Goal: Transaction & Acquisition: Book appointment/travel/reservation

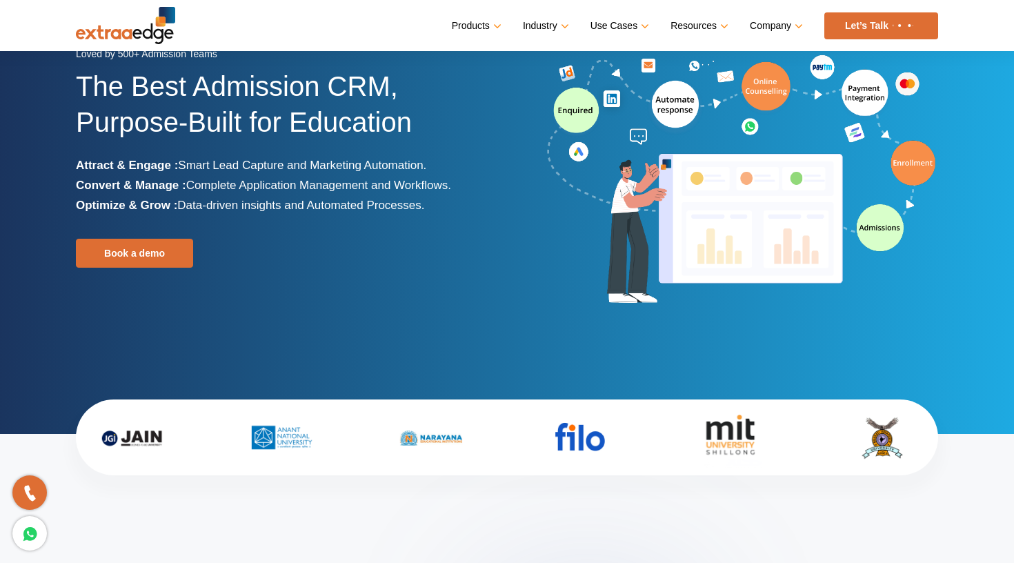
scroll to position [82, 0]
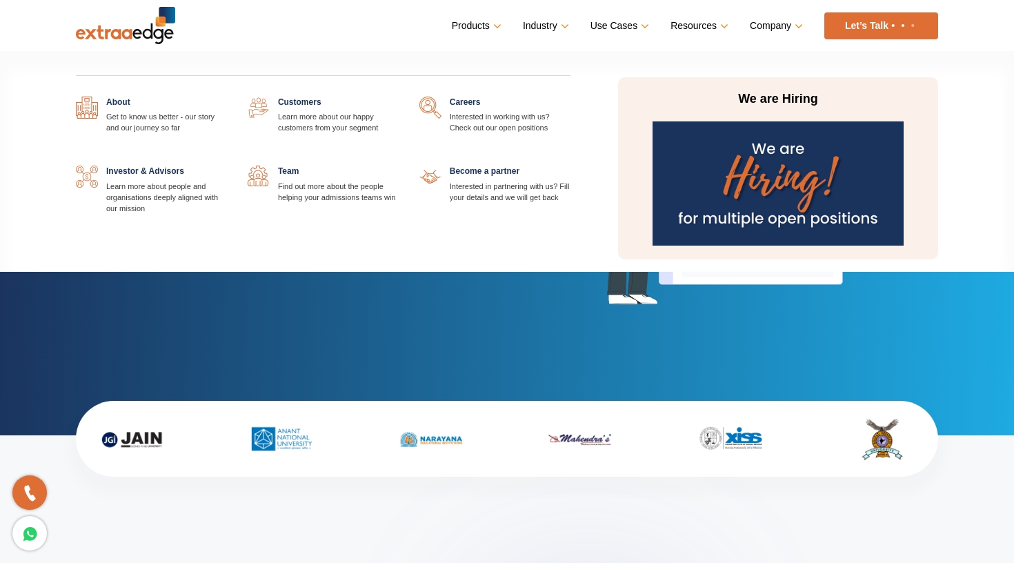
click at [766, 23] on link "Company" at bounding box center [775, 26] width 50 height 20
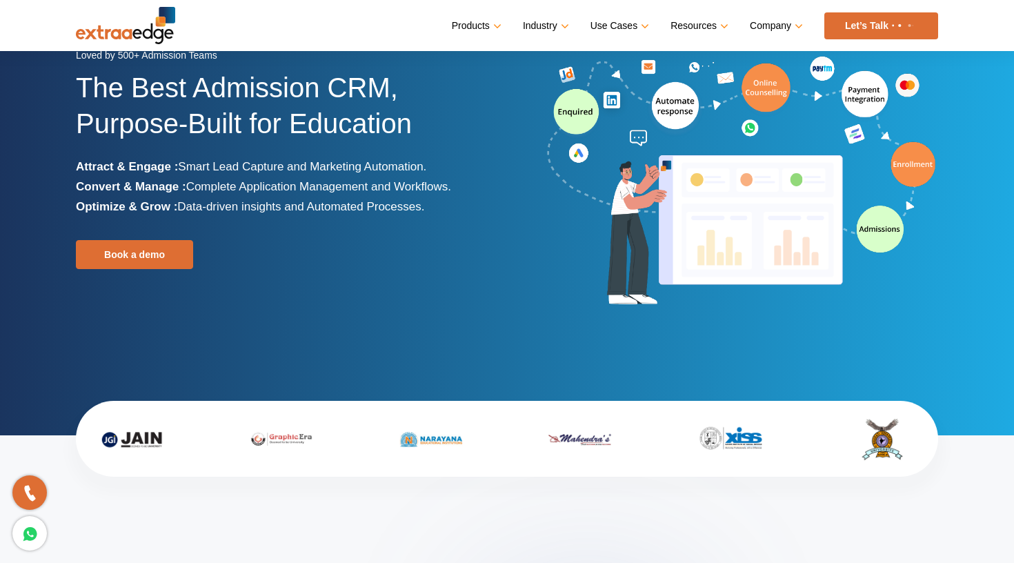
click at [159, 28] on img at bounding box center [125, 25] width 99 height 37
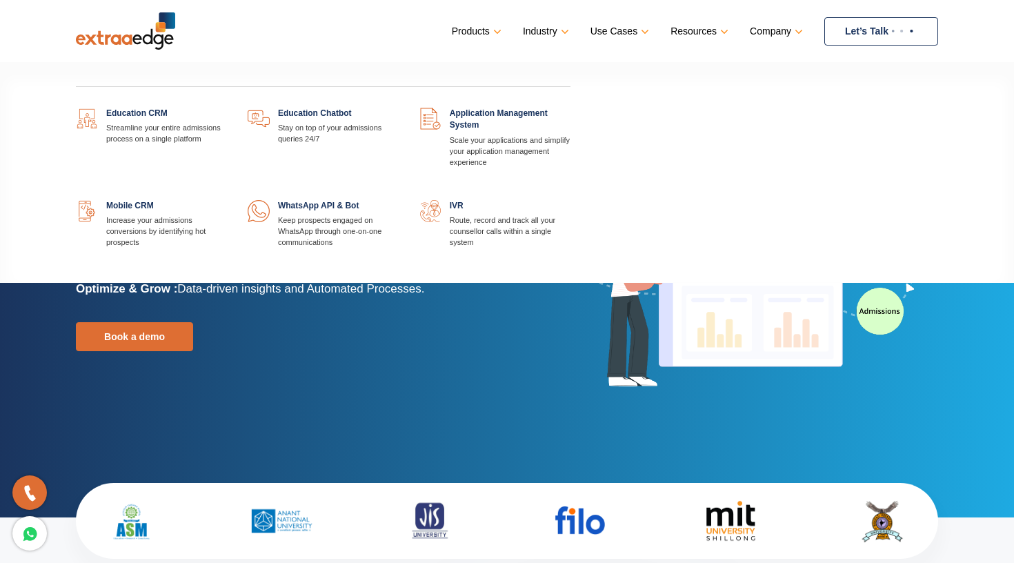
click at [483, 31] on link "Products" at bounding box center [475, 31] width 47 height 20
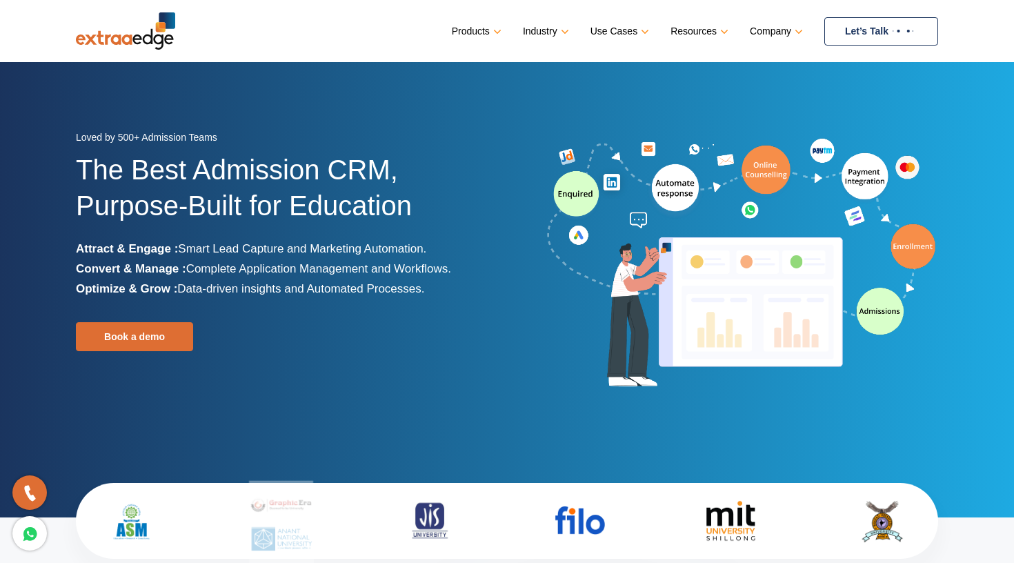
click at [841, 30] on link "Let’s Talk" at bounding box center [881, 31] width 114 height 28
